Goal: Information Seeking & Learning: Learn about a topic

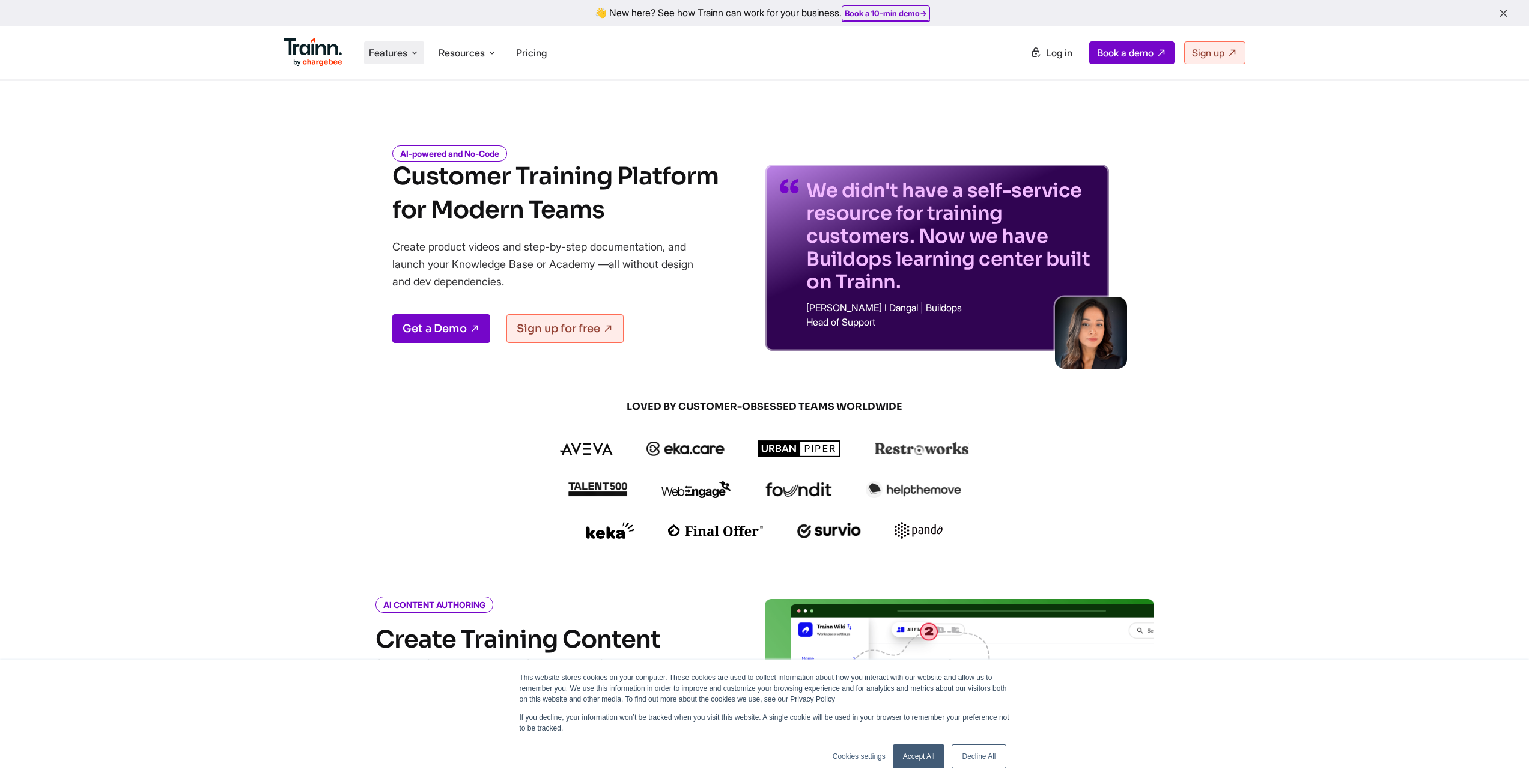
click at [409, 50] on li "Features Product Videos Create product & how-to videos in multiple languages. G…" at bounding box center [394, 53] width 60 height 23
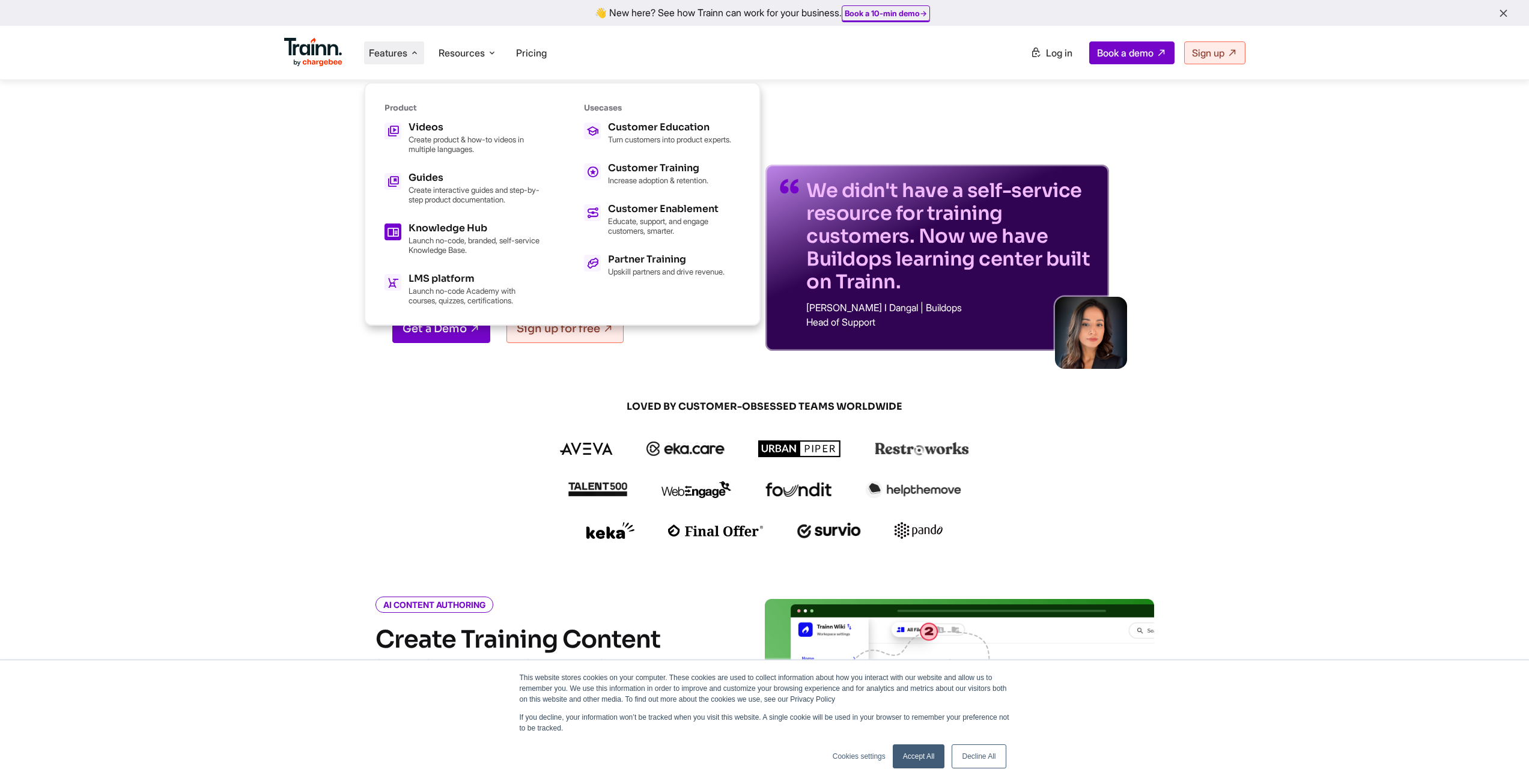
click at [495, 245] on p "Launch no-code, branded, self-service Knowledge Base." at bounding box center [475, 245] width 132 height 19
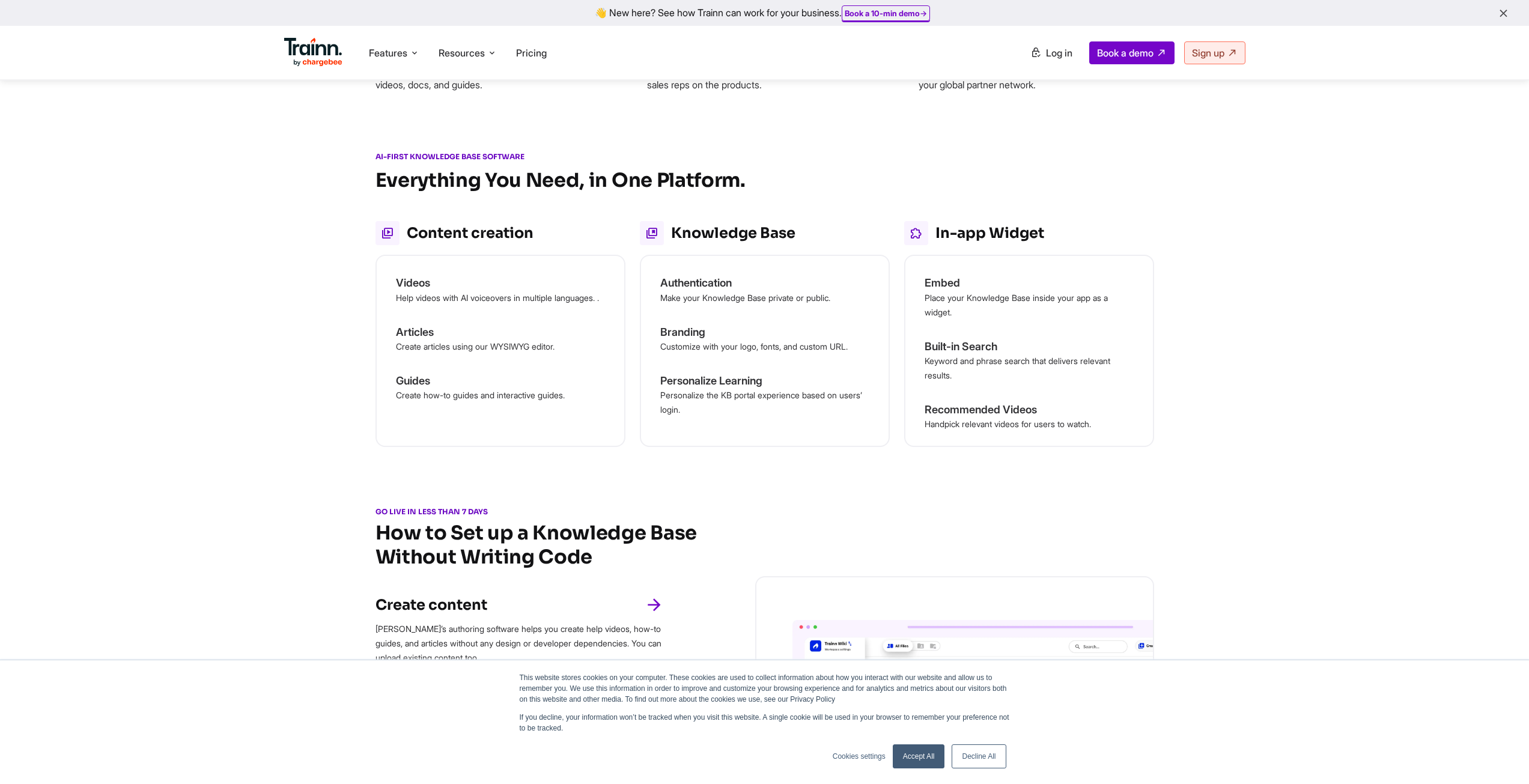
scroll to position [841, 0]
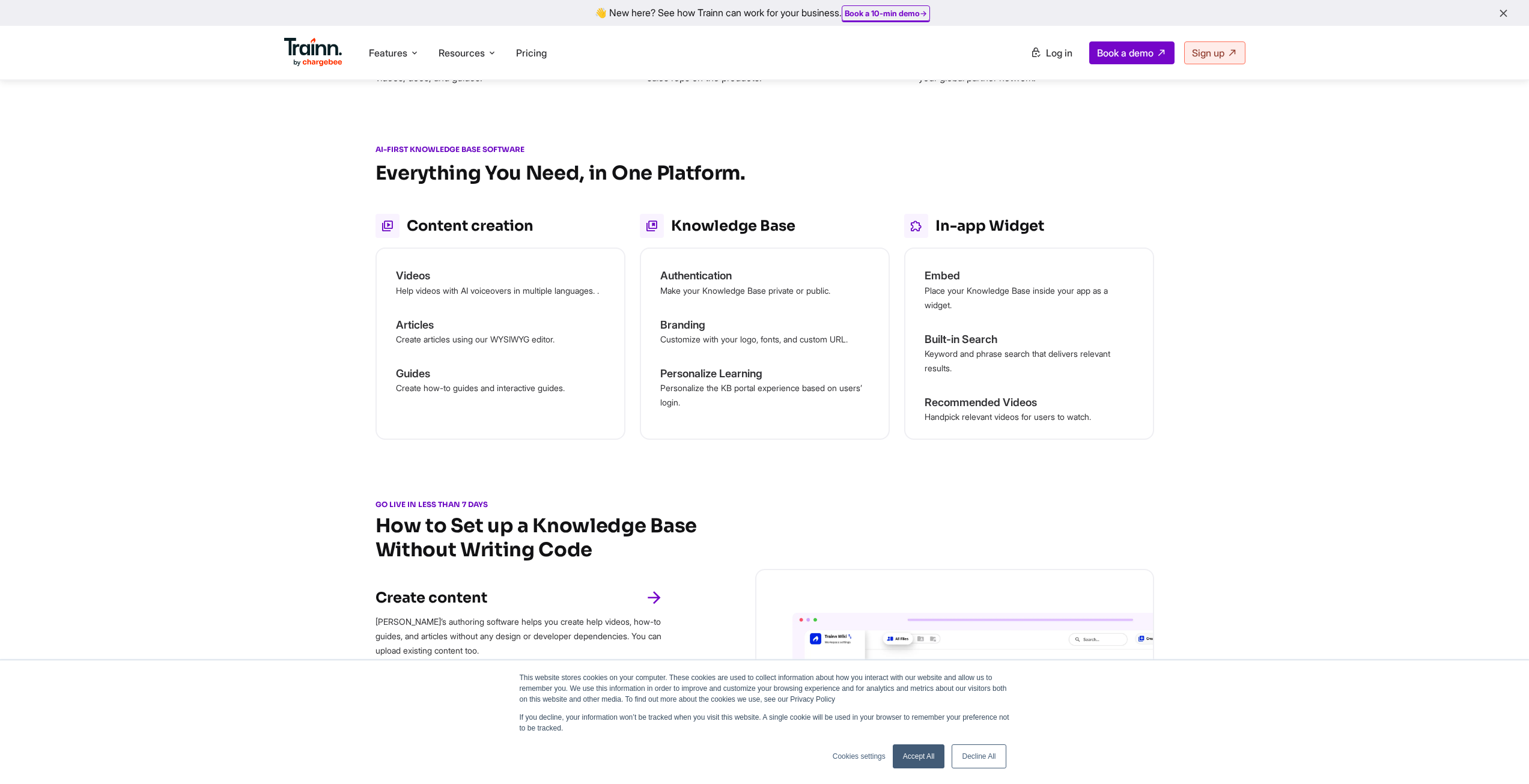
click at [590, 54] on h3 "Internal Knowledge Base" at bounding box center [493, 47] width 235 height 13
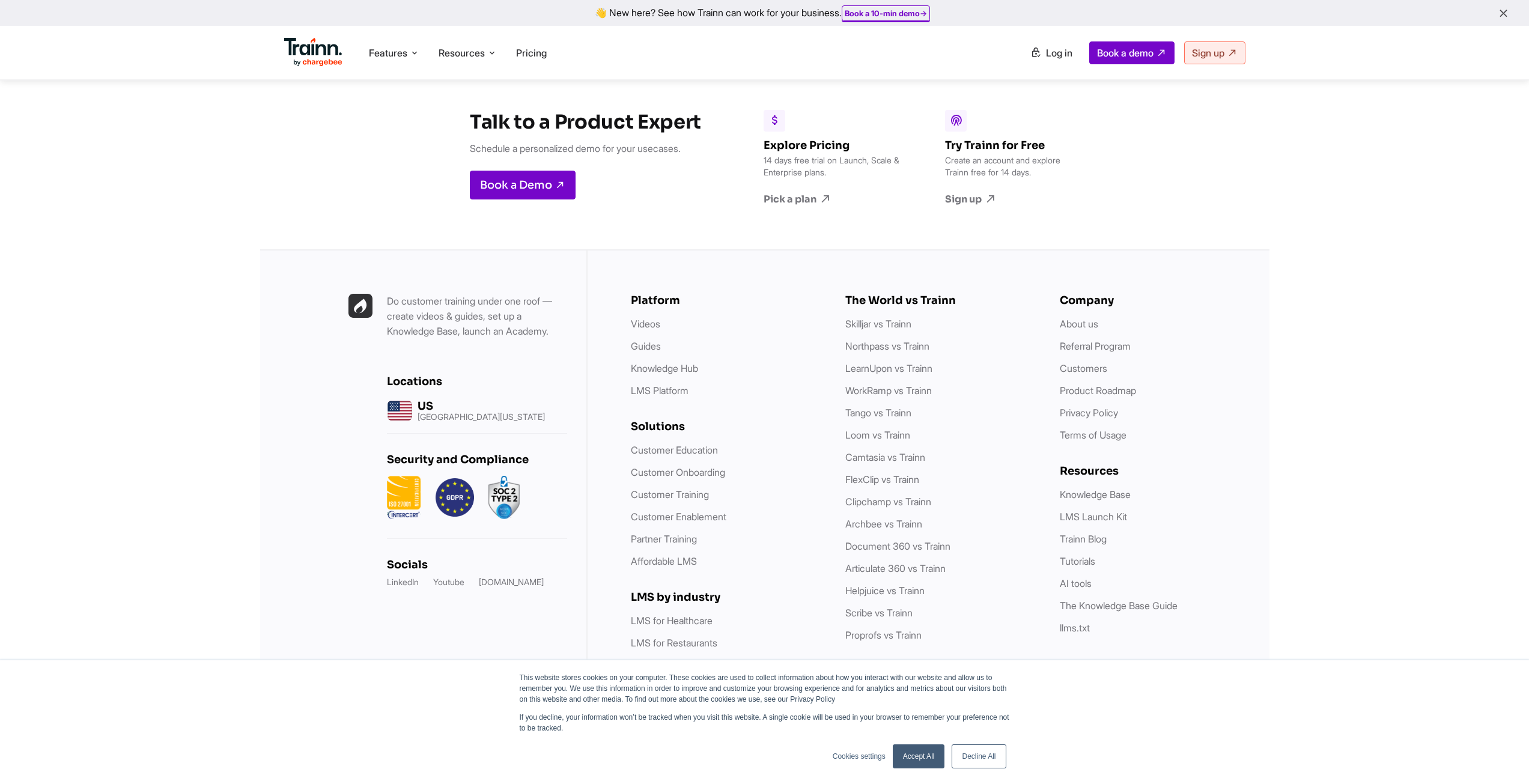
scroll to position [3267, 0]
